Goal: Transaction & Acquisition: Purchase product/service

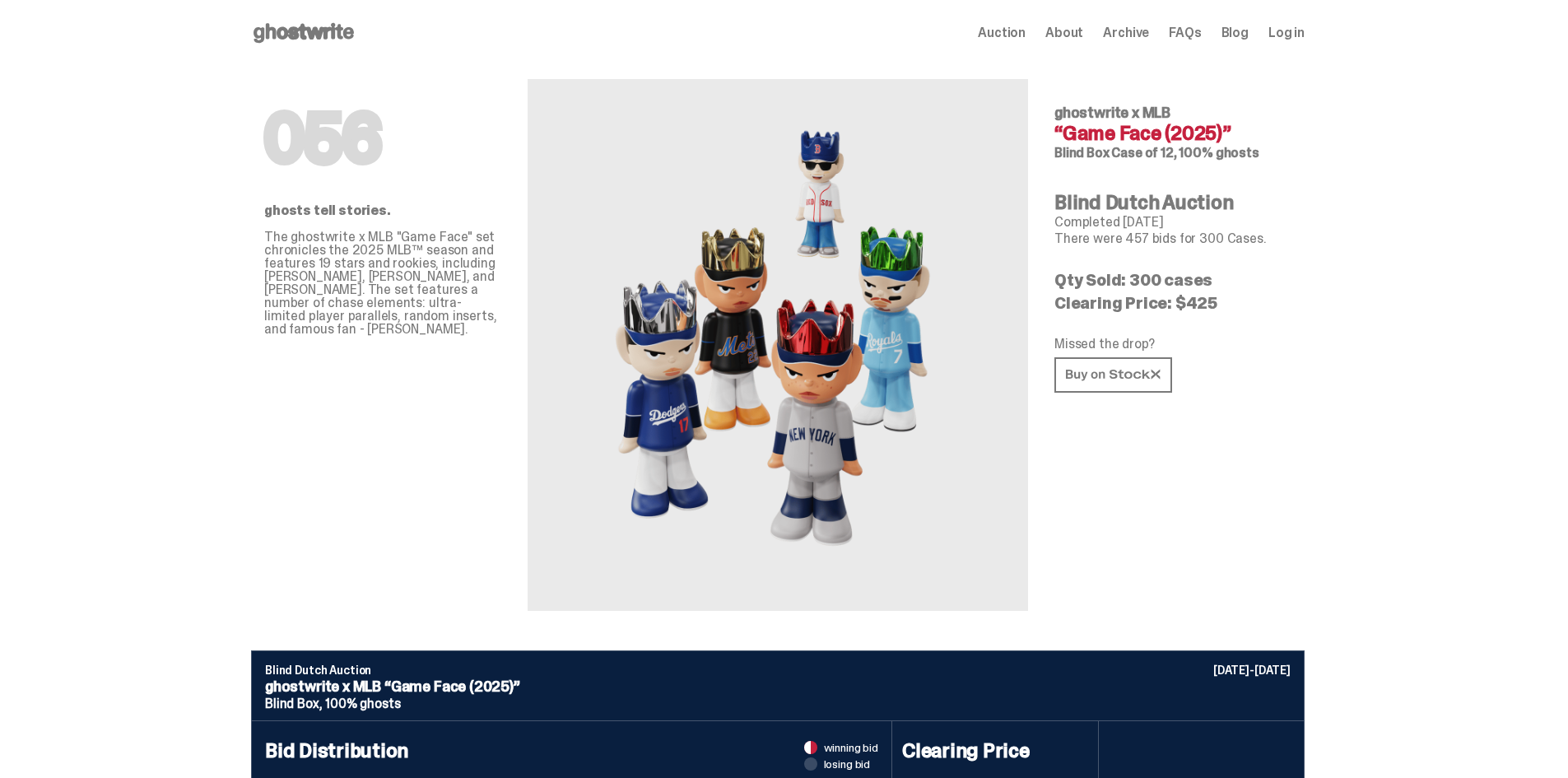
click at [333, 34] on use at bounding box center [303, 32] width 101 height 20
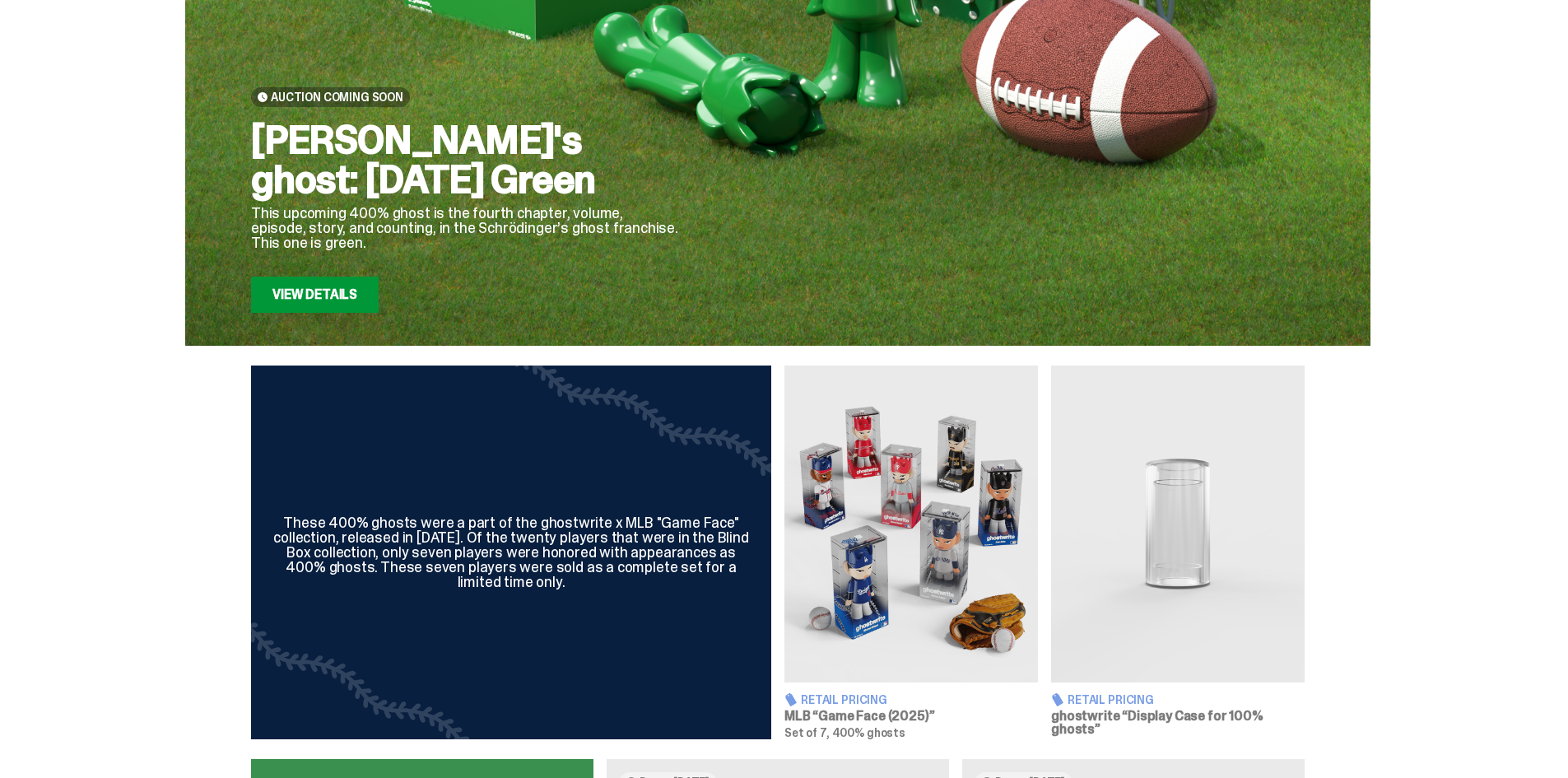
scroll to position [329, 0]
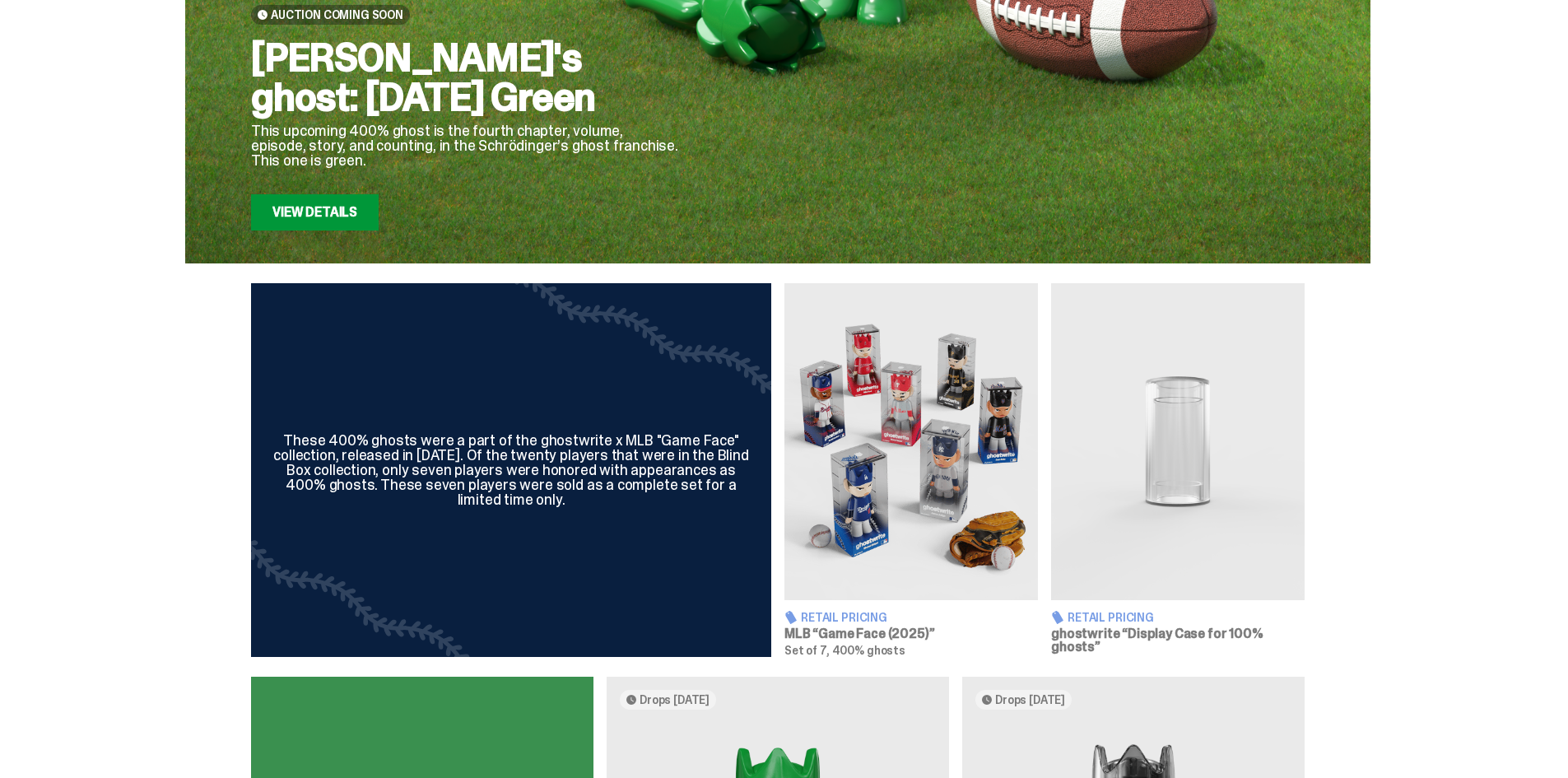
click at [1188, 445] on img at bounding box center [1178, 442] width 253 height 317
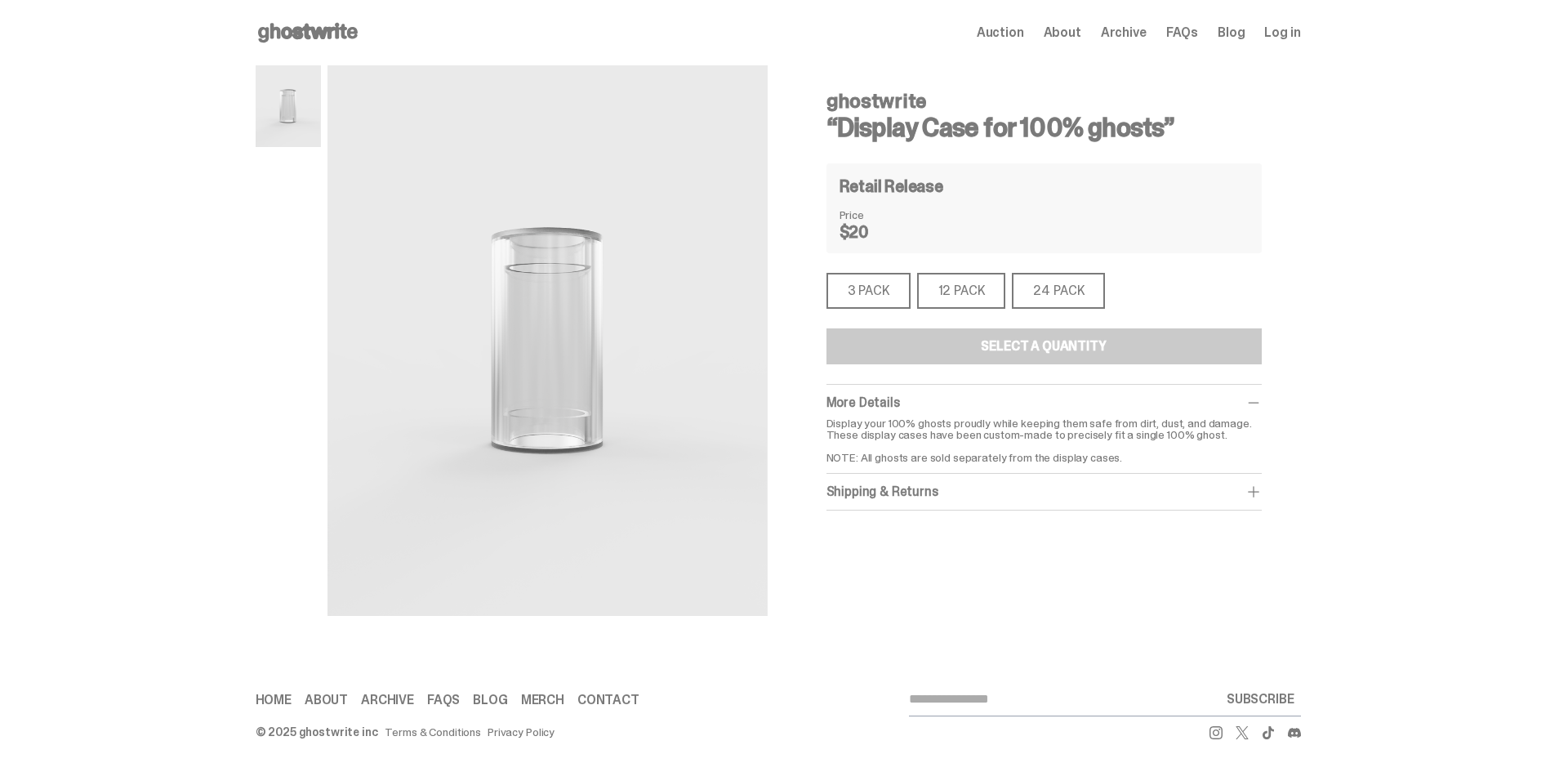
click at [1065, 278] on div "24 PACK" at bounding box center [1058, 290] width 93 height 36
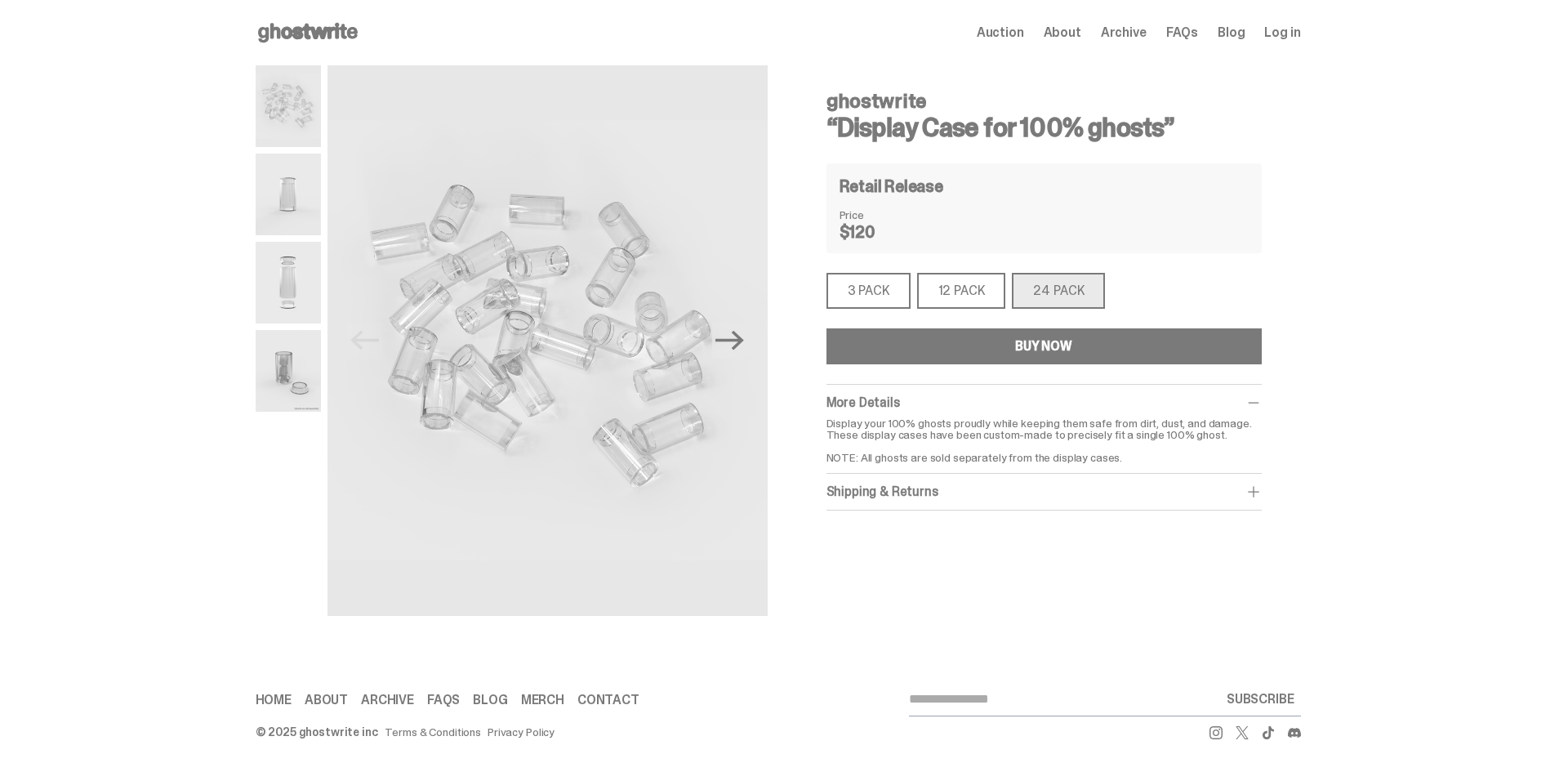
click at [1042, 350] on div "BUY NOW" at bounding box center [1044, 346] width 57 height 13
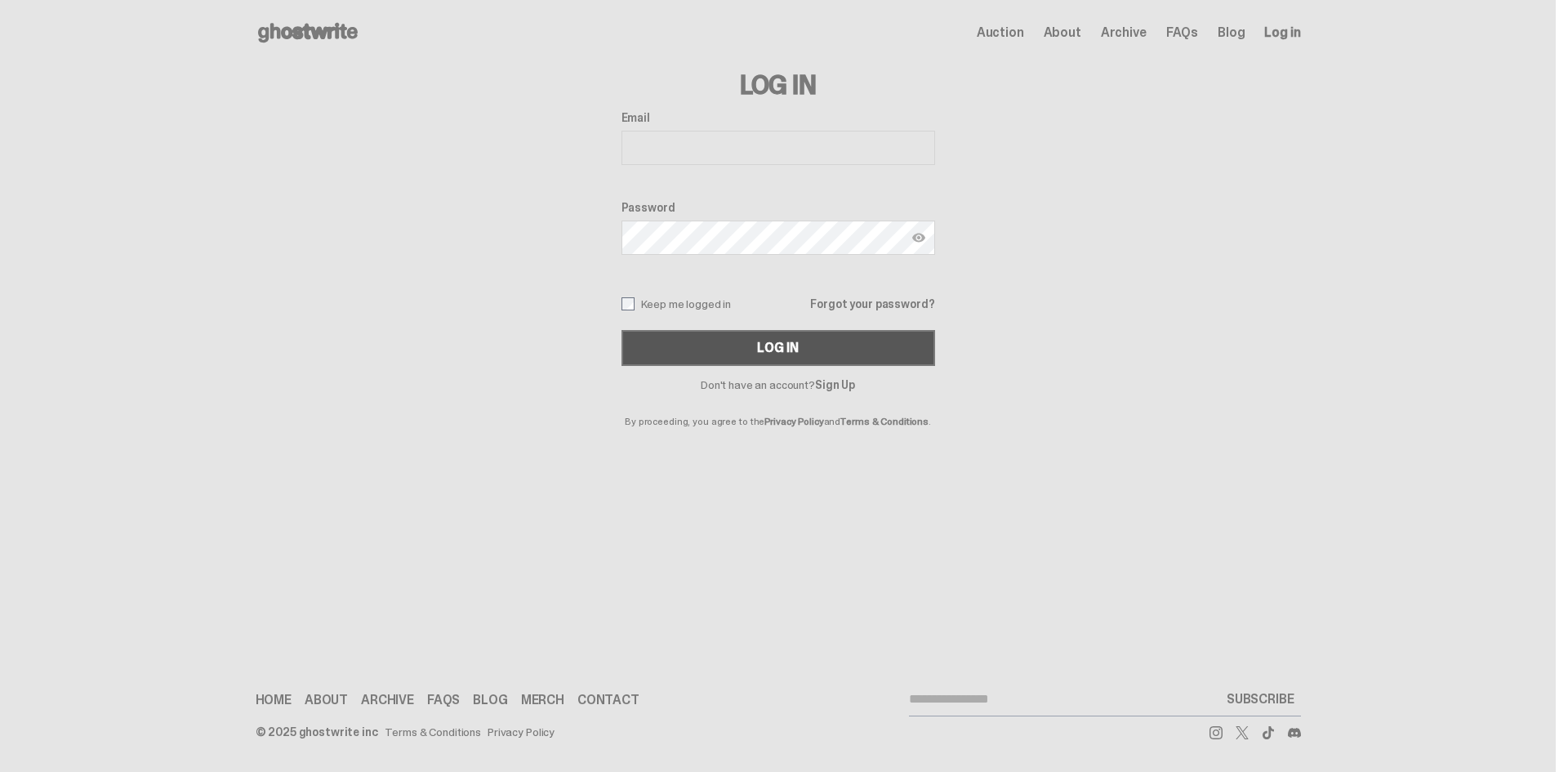
type input "**********"
click at [744, 345] on button "Log In" at bounding box center [778, 347] width 314 height 36
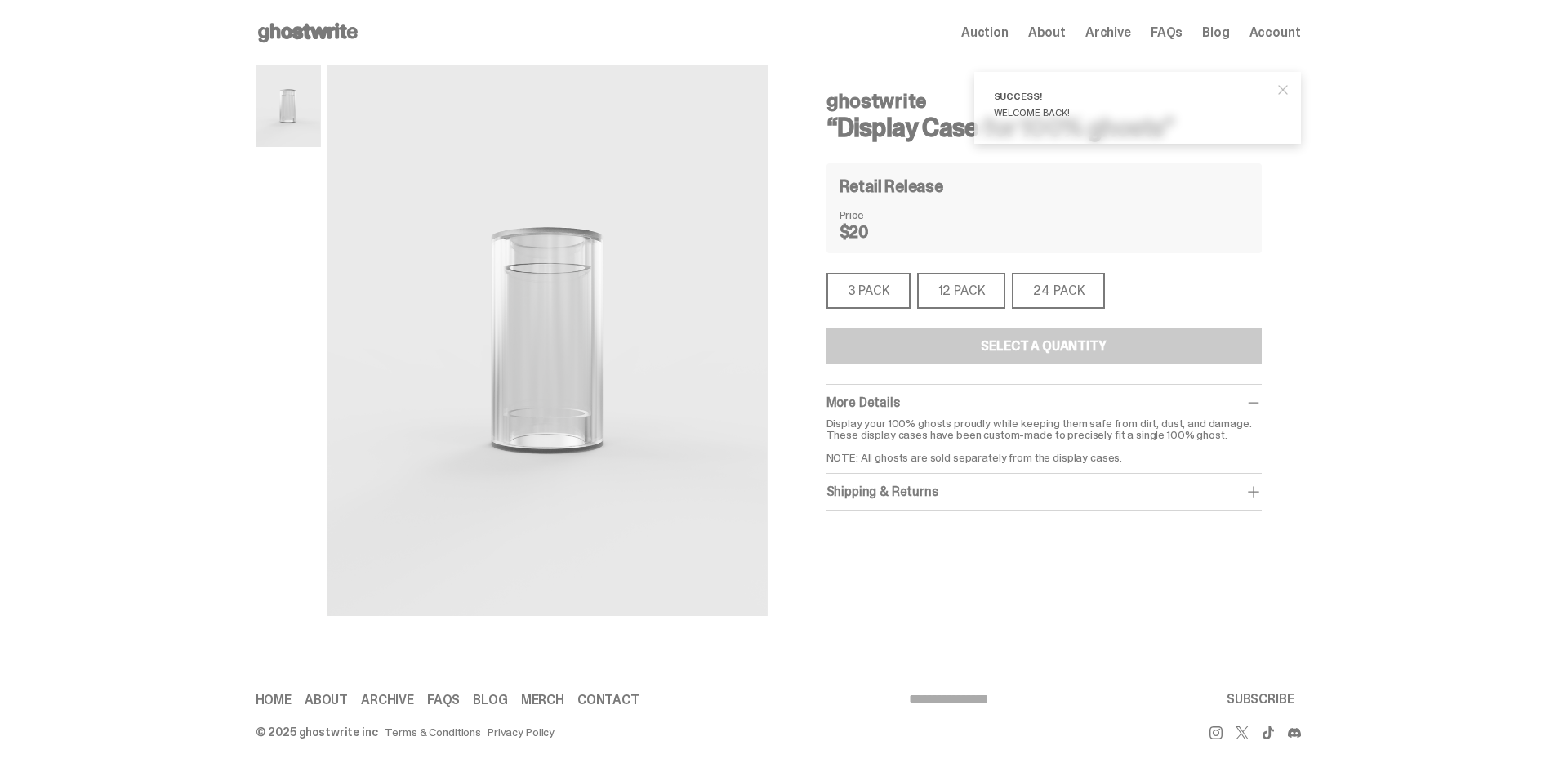
click at [1286, 88] on span "close" at bounding box center [1282, 90] width 17 height 17
click at [1055, 295] on div "24 PACK" at bounding box center [1058, 290] width 93 height 36
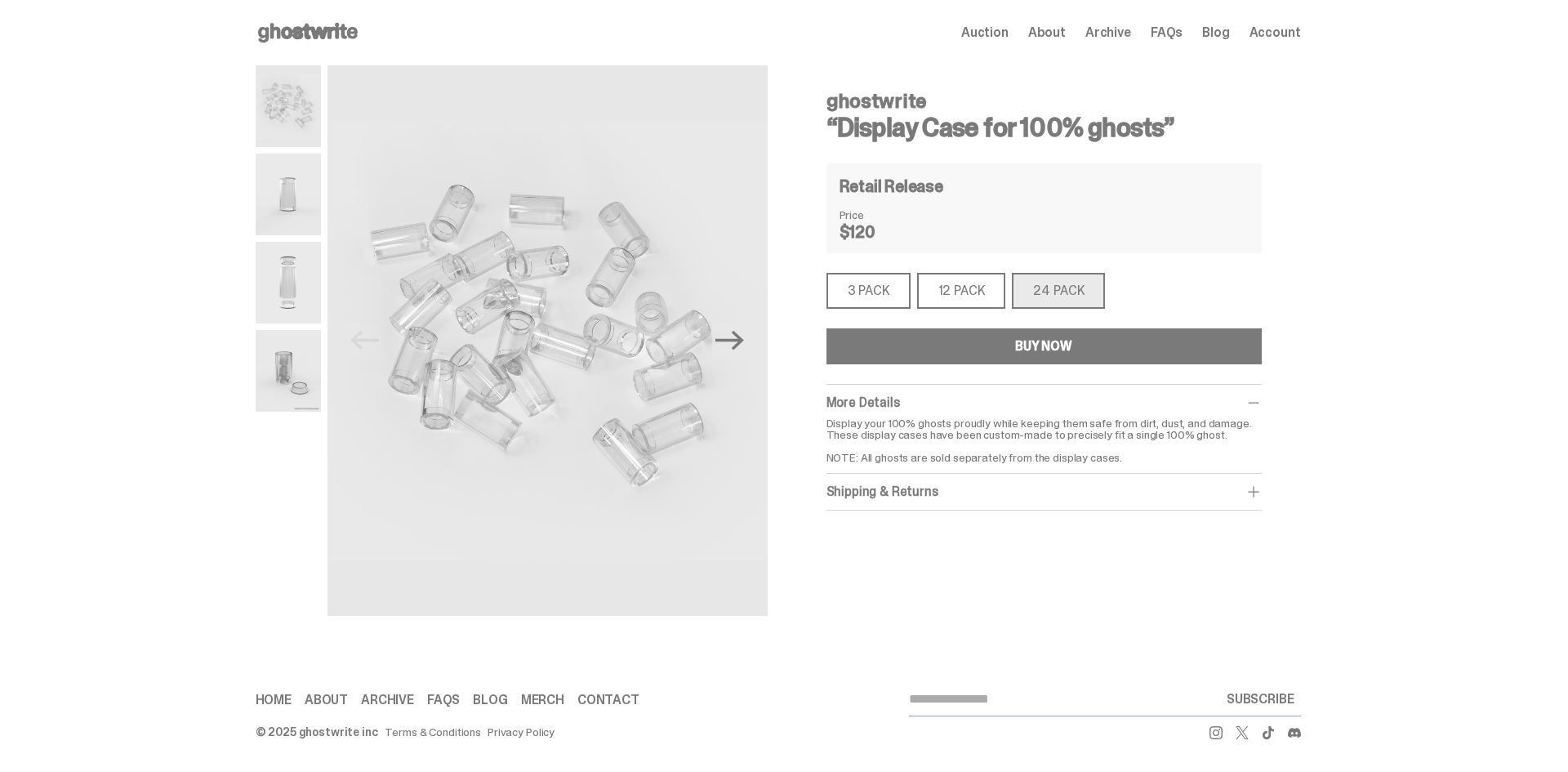
click at [1116, 344] on button "BUY NOW" at bounding box center [1044, 346] width 435 height 36
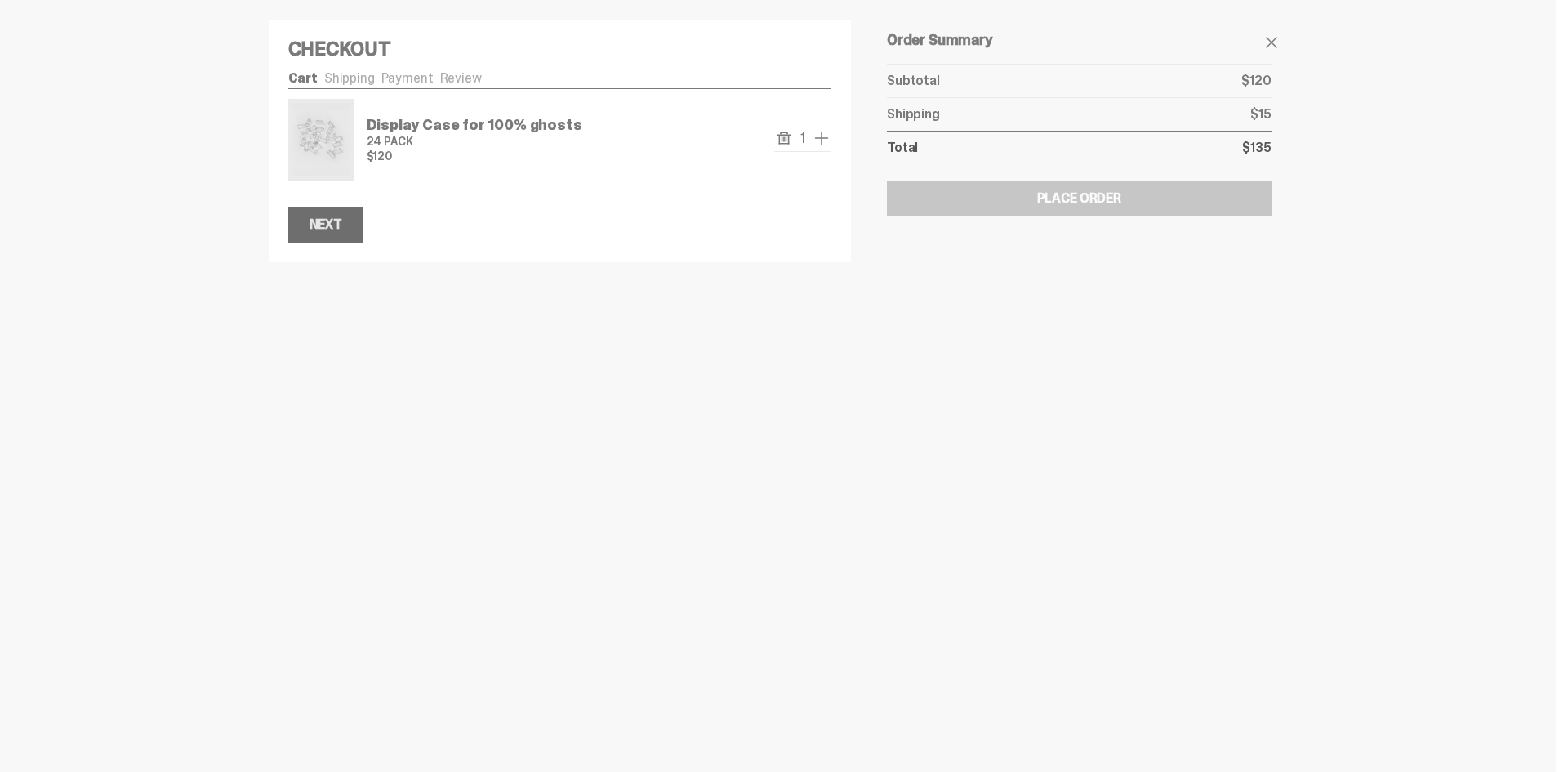
click at [337, 230] on div "Next" at bounding box center [326, 224] width 33 height 13
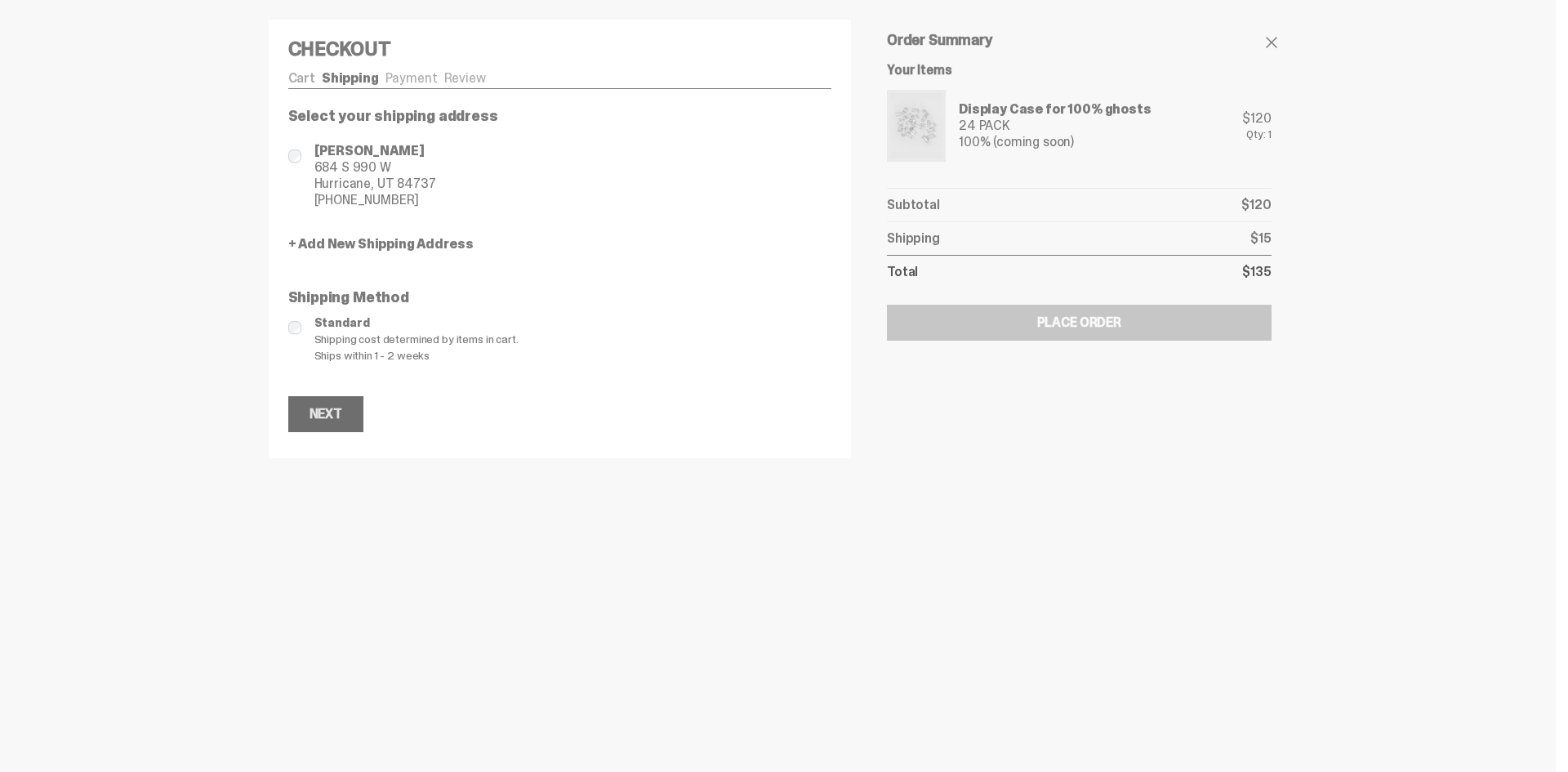
click at [337, 419] on div "Next" at bounding box center [326, 414] width 33 height 13
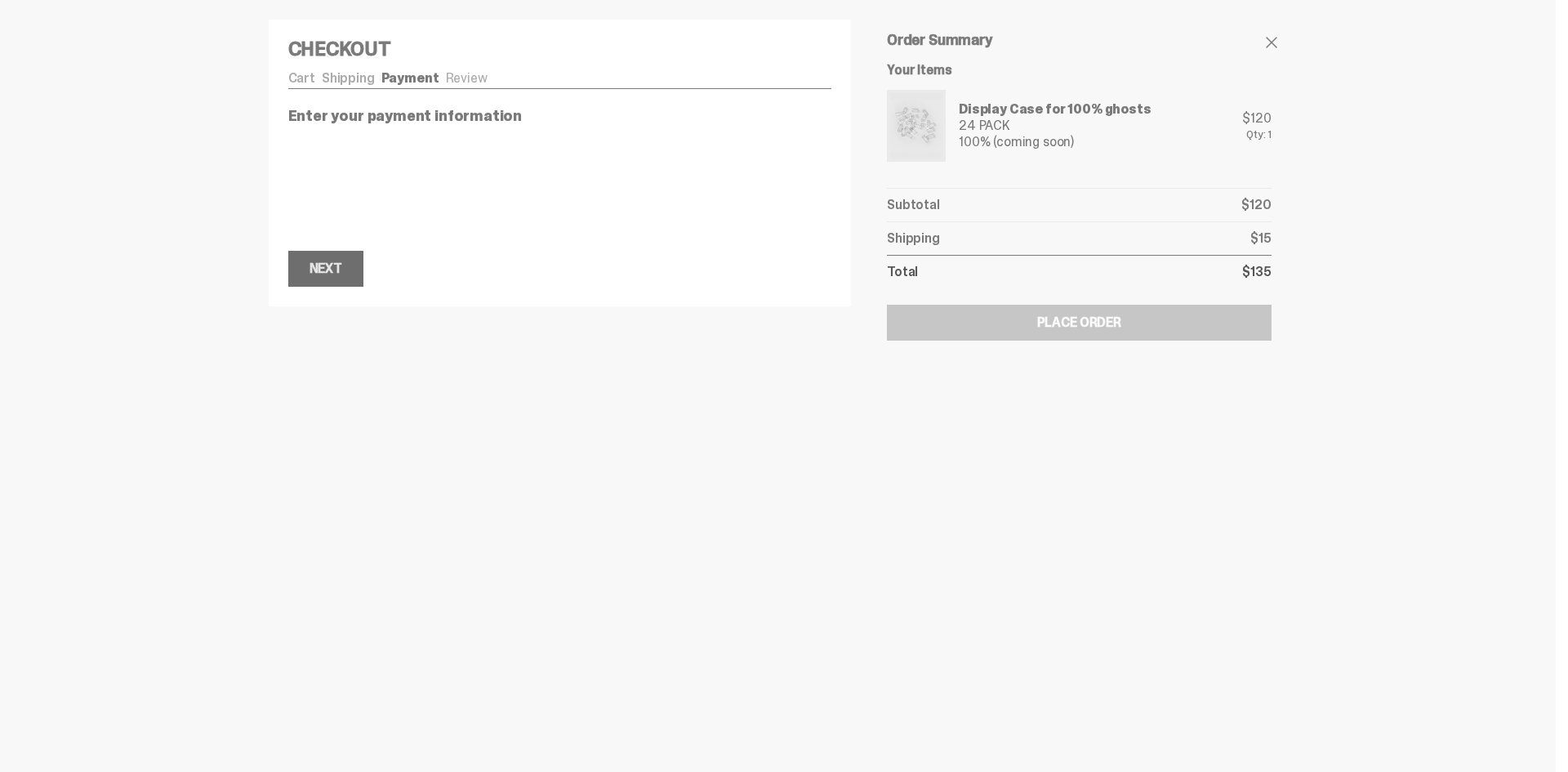
click at [338, 267] on div "Next" at bounding box center [326, 269] width 33 height 13
click at [343, 288] on button "Next Next" at bounding box center [326, 292] width 75 height 36
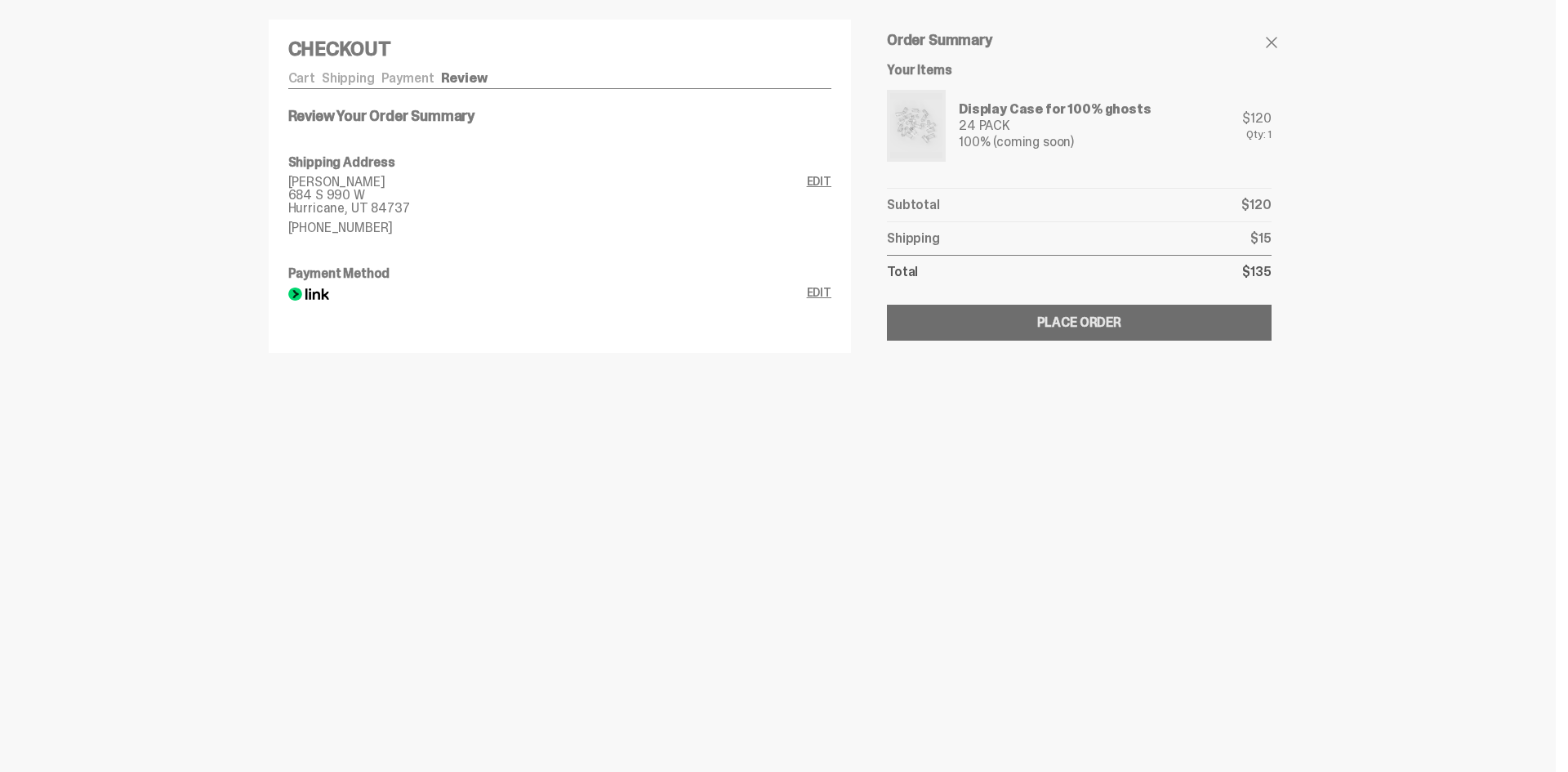
click at [1027, 317] on button "Submitting Order Place Order" at bounding box center [1078, 322] width 383 height 36
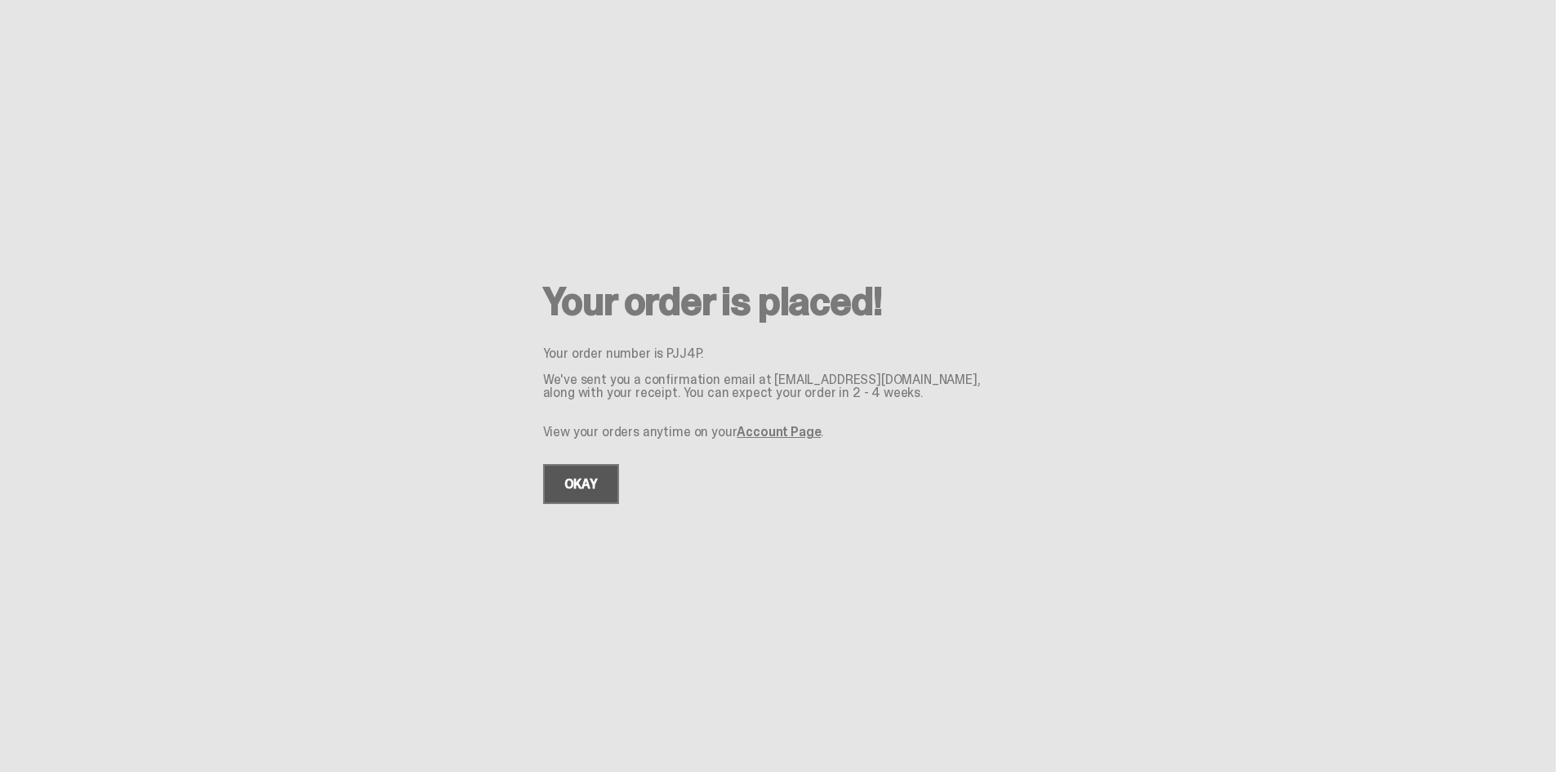
click at [585, 482] on link "OKAY" at bounding box center [581, 484] width 76 height 40
